Goal: Find contact information: Find contact information

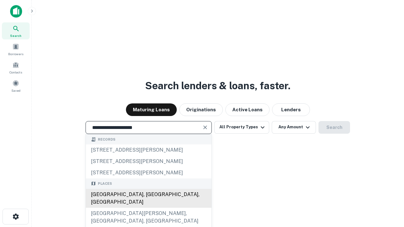
click at [148, 208] on div "[GEOGRAPHIC_DATA], [GEOGRAPHIC_DATA], [GEOGRAPHIC_DATA]" at bounding box center [149, 198] width 126 height 19
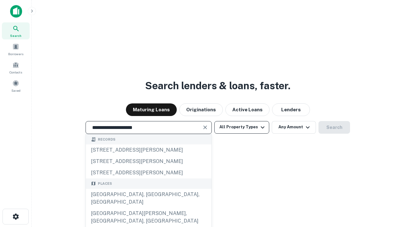
click at [242, 127] on button "All Property Types" at bounding box center [241, 127] width 55 height 13
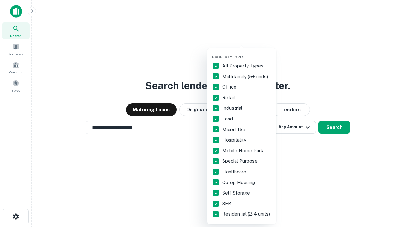
type input "**********"
click at [247, 53] on button "button" at bounding box center [246, 53] width 69 height 0
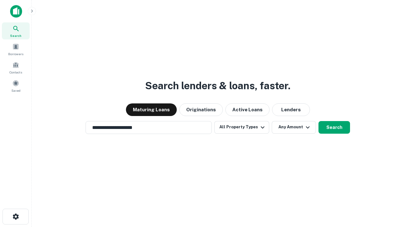
scroll to position [10, 0]
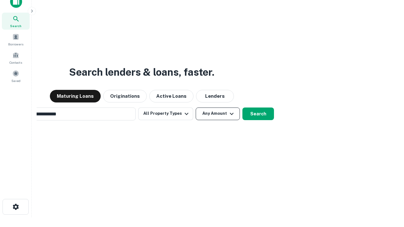
click at [196, 108] on button "Any Amount" at bounding box center [218, 114] width 44 height 13
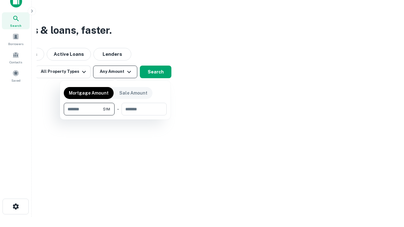
type input "*******"
click at [115, 115] on button "button" at bounding box center [115, 115] width 103 height 0
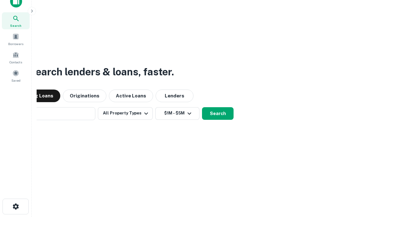
scroll to position [10, 0]
click at [202, 108] on button "Search" at bounding box center [218, 114] width 32 height 13
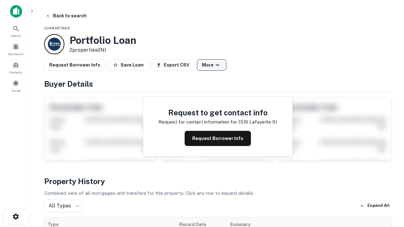
click at [211, 65] on button "More" at bounding box center [211, 64] width 29 height 11
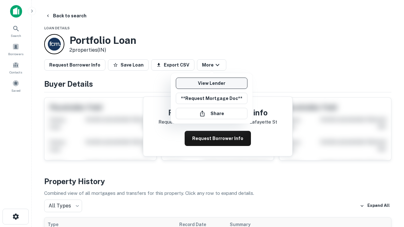
click at [211, 83] on link "View Lender" at bounding box center [212, 83] width 72 height 11
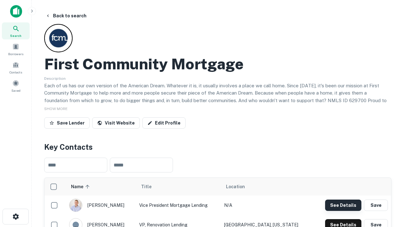
click at [343, 205] on button "See Details" at bounding box center [343, 205] width 36 height 11
click at [15, 217] on icon "button" at bounding box center [16, 217] width 8 height 8
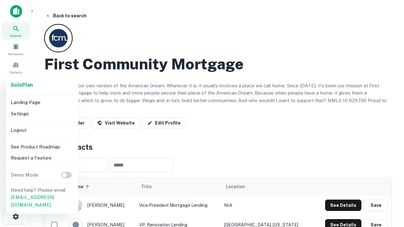
click at [42, 130] on li "Logout" at bounding box center [42, 130] width 68 height 11
